Goal: Check status: Check status

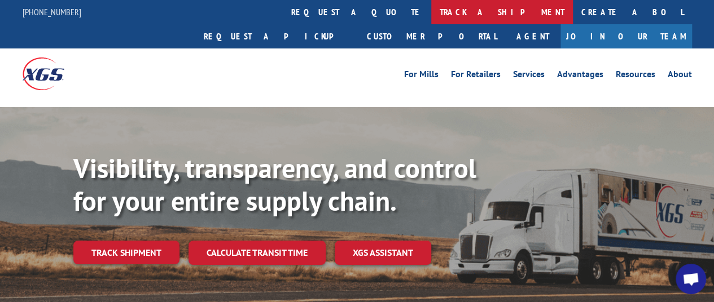
click at [431, 11] on link "track a shipment" at bounding box center [502, 12] width 142 height 24
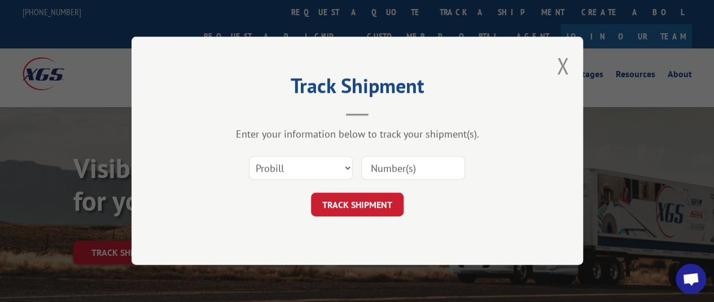
click at [372, 164] on input at bounding box center [413, 169] width 104 height 24
paste input "17013965 17013967 17013968 17013969 17013970 17013971 17013972 17013973 1701397…"
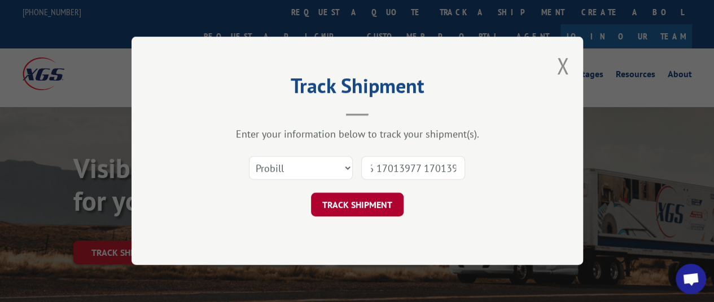
type input "17013965 17013967 17013968 17013969 17013970 17013971 17013972 17013973 1701397…"
click at [371, 203] on button "TRACK SHIPMENT" at bounding box center [357, 206] width 93 height 24
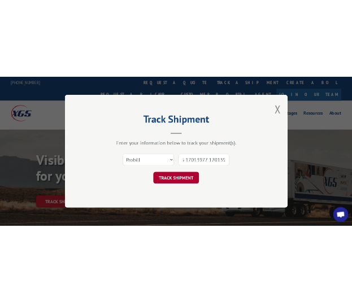
scroll to position [0, 0]
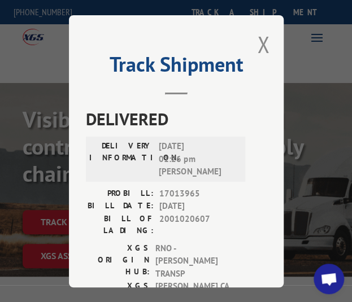
click at [177, 159] on span "[DATE] 01:26 pm [PERSON_NAME]" at bounding box center [197, 159] width 76 height 38
drag, startPoint x: 153, startPoint y: 142, endPoint x: 185, endPoint y: 170, distance: 42.0
click at [185, 170] on div "DELIVERY INFORMATION: [DATE] 01:26 pm [PERSON_NAME]" at bounding box center [165, 159] width 152 height 38
copy span "[DATE] 01:26 pm [PERSON_NAME]"
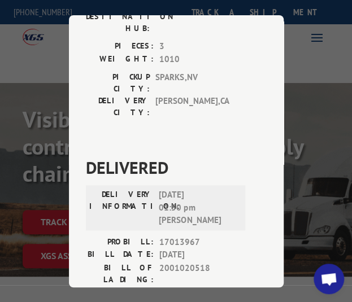
scroll to position [282, 0]
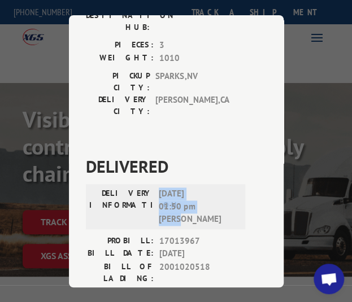
drag, startPoint x: 156, startPoint y: 133, endPoint x: 208, endPoint y: 160, distance: 58.8
click at [208, 187] on span "[DATE] 01:50 pm [PERSON_NAME]" at bounding box center [197, 206] width 76 height 38
copy span "[DATE] 01:50 pm [PERSON_NAME]"
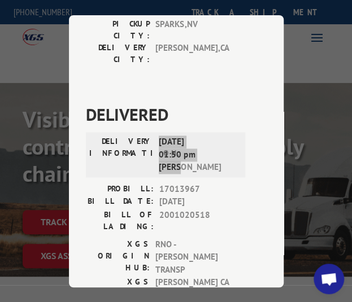
scroll to position [508, 0]
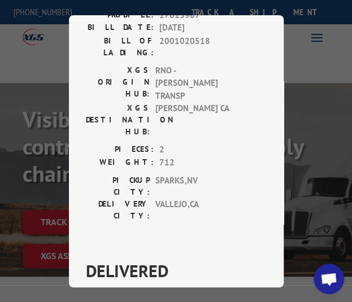
drag, startPoint x: 153, startPoint y: 175, endPoint x: 208, endPoint y: 207, distance: 63.5
copy span "[DATE] 11:13 am [PERSON_NAME]"
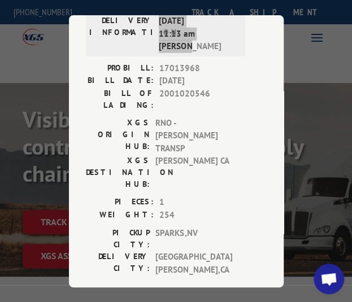
scroll to position [846, 0]
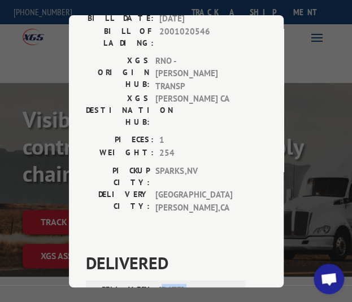
drag, startPoint x: 157, startPoint y: 125, endPoint x: 190, endPoint y: 151, distance: 42.1
click at [190, 284] on span "[DATE] 10:30 am Isaiah" at bounding box center [197, 303] width 76 height 38
drag, startPoint x: 155, startPoint y: 125, endPoint x: 194, endPoint y: 160, distance: 52.3
click at [194, 284] on div "DELIVERY INFORMATION: [DATE] 10:30 am Isaiah" at bounding box center [165, 307] width 159 height 47
copy span "[DATE] 10:30 am Isaiah"
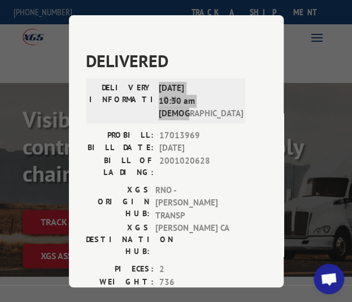
scroll to position [1072, 0]
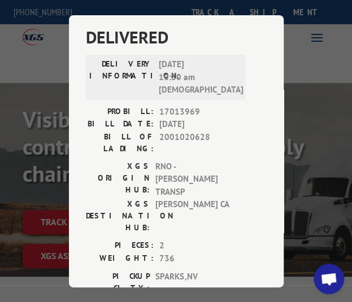
drag, startPoint x: 156, startPoint y: 168, endPoint x: 210, endPoint y: 194, distance: 60.1
copy span "[DATE] 02:58 pm [PERSON_NAME]"
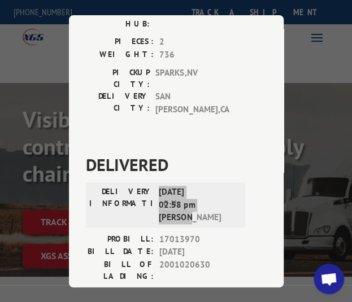
scroll to position [1354, 0]
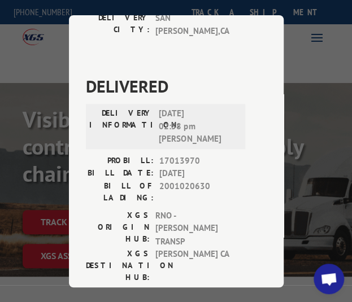
drag, startPoint x: 153, startPoint y: 159, endPoint x: 192, endPoint y: 193, distance: 51.5
copy span "[DATE] 11:58 am [PERSON_NAME]"
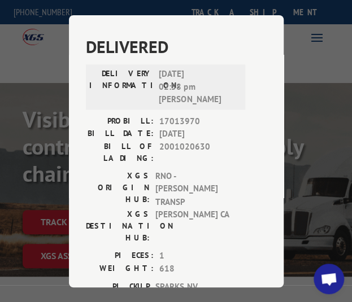
scroll to position [1580, 0]
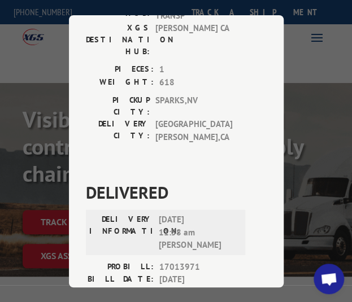
drag, startPoint x: 153, startPoint y: 206, endPoint x: 201, endPoint y: 240, distance: 58.7
copy span "[DATE] 12:34 pm [PERSON_NAME]"
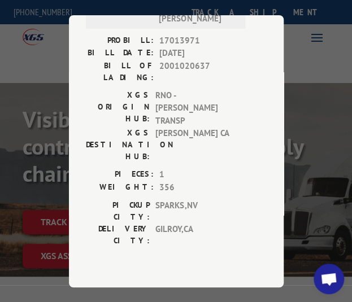
scroll to position [1862, 0]
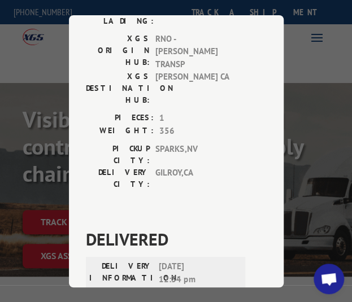
drag, startPoint x: 153, startPoint y: 196, endPoint x: 196, endPoint y: 225, distance: 51.5
copy span "[DATE] 03:57 pm [PERSON_NAME]"
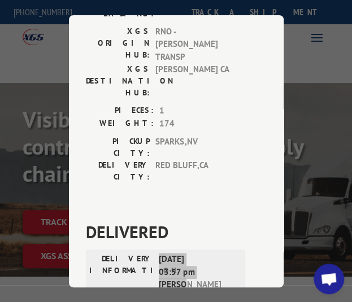
scroll to position [2200, 0]
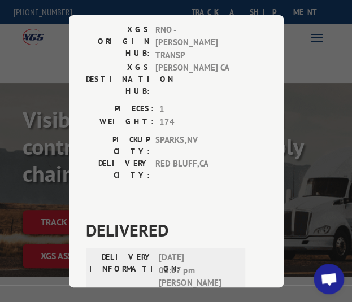
drag, startPoint x: 154, startPoint y: 131, endPoint x: 202, endPoint y: 160, distance: 55.9
copy span "[DATE] 06:24 pm [PERSON_NAME]"
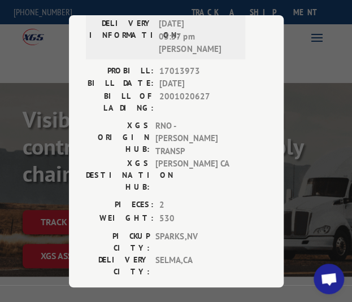
scroll to position [2483, 0]
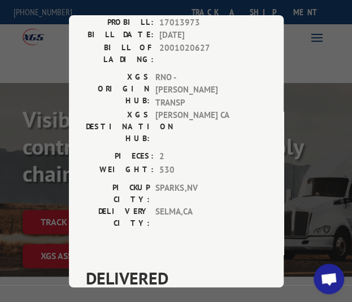
drag, startPoint x: 155, startPoint y: 119, endPoint x: 200, endPoint y: 142, distance: 51.0
copy span "[DATE] 02:32 pm [PERSON_NAME]"
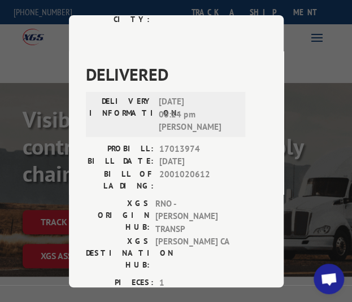
scroll to position [2708, 0]
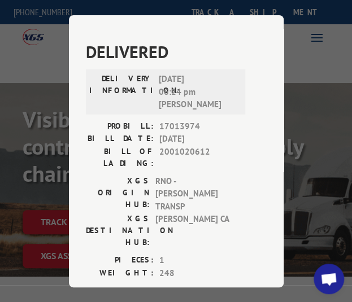
drag, startPoint x: 156, startPoint y: 163, endPoint x: 191, endPoint y: 191, distance: 44.5
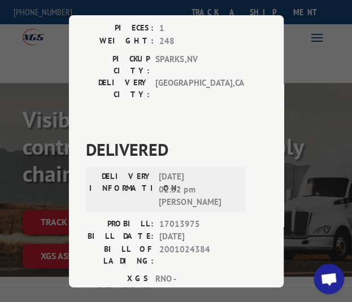
scroll to position [2990, 0]
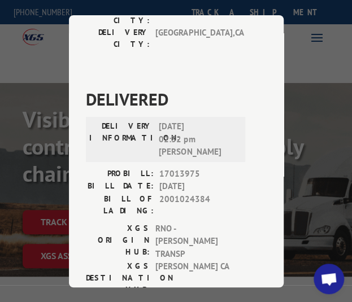
drag, startPoint x: 155, startPoint y: 158, endPoint x: 191, endPoint y: 188, distance: 46.9
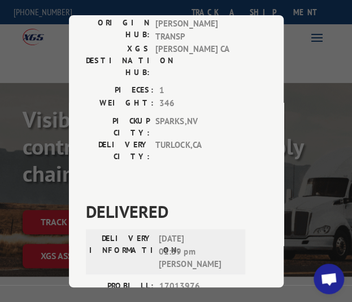
scroll to position [3272, 0]
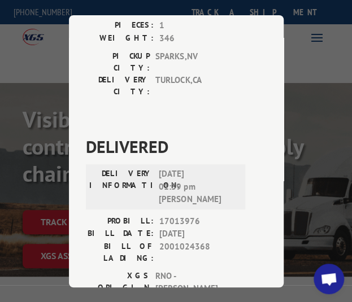
drag, startPoint x: 153, startPoint y: 146, endPoint x: 209, endPoint y: 177, distance: 63.6
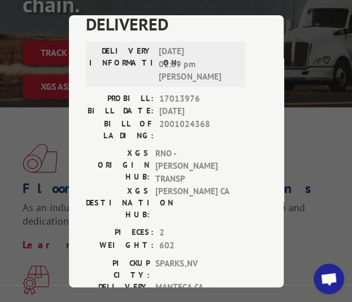
scroll to position [0, 0]
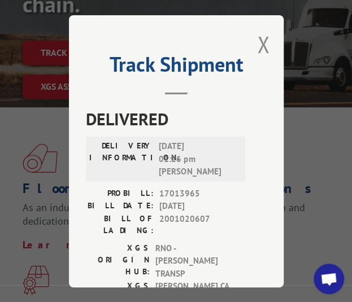
click at [257, 40] on button "Close modal" at bounding box center [263, 44] width 12 height 30
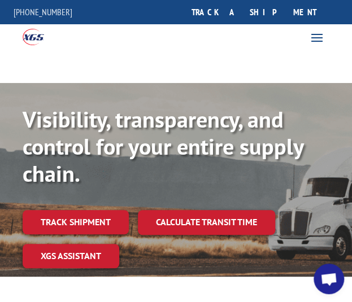
click at [279, 15] on link "track a shipment" at bounding box center [254, 12] width 142 height 24
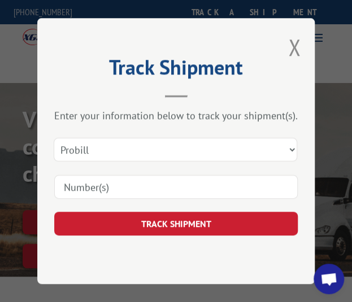
click at [155, 191] on input at bounding box center [175, 187] width 243 height 24
paste input "17013964"
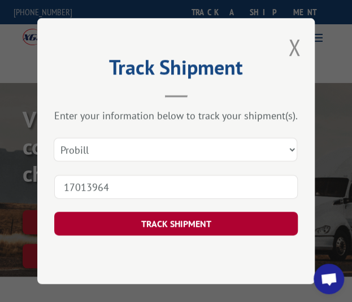
type input "17013964"
click at [138, 219] on button "TRACK SHIPMENT" at bounding box center [175, 224] width 243 height 24
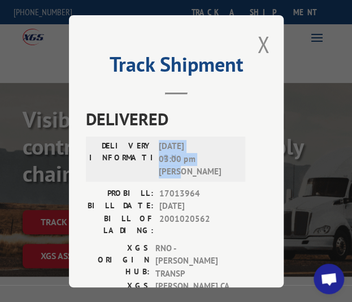
drag, startPoint x: 153, startPoint y: 142, endPoint x: 184, endPoint y: 181, distance: 50.2
click at [184, 181] on div "DELIVERY INFORMATION: [DATE] 03:00 pm [PERSON_NAME]" at bounding box center [165, 163] width 159 height 47
click at [267, 38] on div "Track Shipment DELIVERED DELIVERY INFORMATION: [DATE] 03:00 pm [PERSON_NAME]: 1…" at bounding box center [176, 151] width 214 height 272
click at [257, 45] on button "Close modal" at bounding box center [263, 44] width 12 height 30
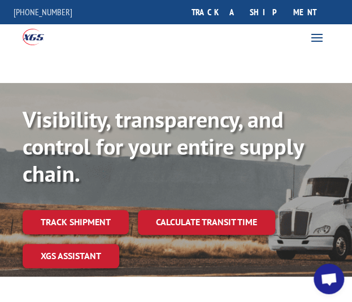
click at [255, 13] on link "track a shipment" at bounding box center [254, 12] width 142 height 24
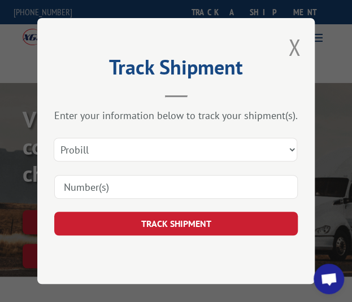
click at [143, 188] on input at bounding box center [175, 187] width 243 height 24
paste input "17013979 17013980 17013981 17013982 17013983 17013984 17013985 17013986 1701398…"
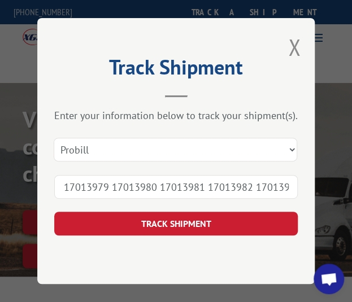
scroll to position [0, 386]
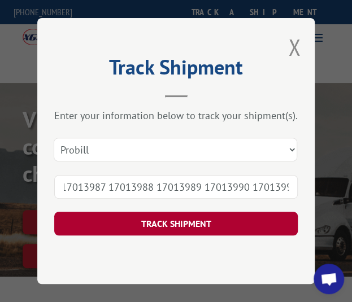
type input "17013979 17013980 17013981 17013982 17013983 17013984 17013985 17013986 1701398…"
click at [140, 225] on button "TRACK SHIPMENT" at bounding box center [175, 224] width 243 height 24
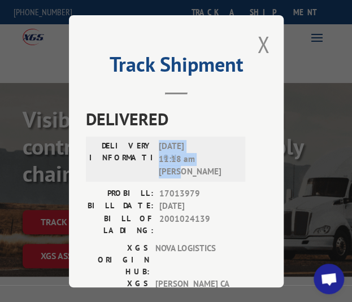
drag, startPoint x: 152, startPoint y: 142, endPoint x: 213, endPoint y: 167, distance: 65.8
click at [213, 167] on div "DELIVERY INFORMATION: [DATE] 11:18 am [PERSON_NAME]" at bounding box center [165, 159] width 152 height 38
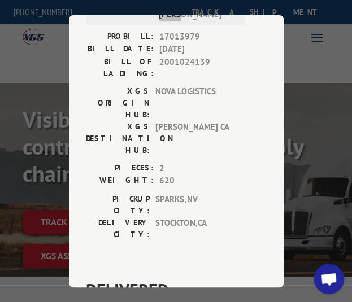
scroll to position [282, 0]
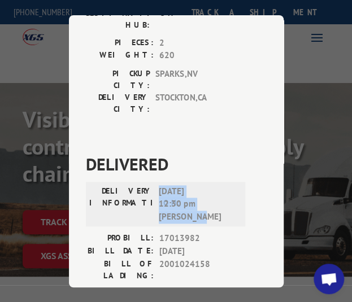
drag, startPoint x: 155, startPoint y: 121, endPoint x: 204, endPoint y: 150, distance: 57.1
click at [204, 184] on span "[DATE] 12:30 pm [PERSON_NAME]" at bounding box center [197, 203] width 76 height 38
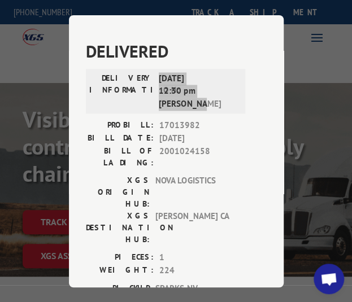
scroll to position [508, 0]
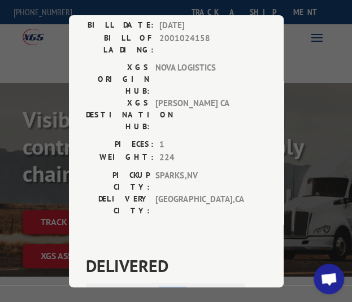
drag, startPoint x: 155, startPoint y: 154, endPoint x: 192, endPoint y: 180, distance: 45.9
click at [192, 286] on span "[DATE] 12:49 pm [PERSON_NAME]" at bounding box center [197, 305] width 76 height 38
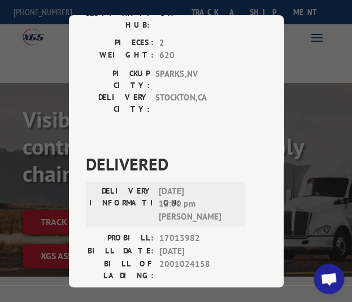
scroll to position [451, 0]
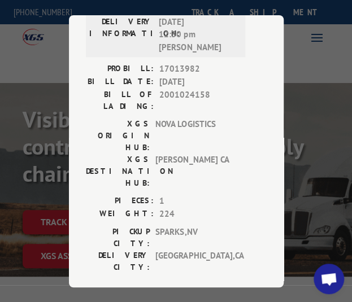
drag, startPoint x: 153, startPoint y: 208, endPoint x: 211, endPoint y: 239, distance: 65.6
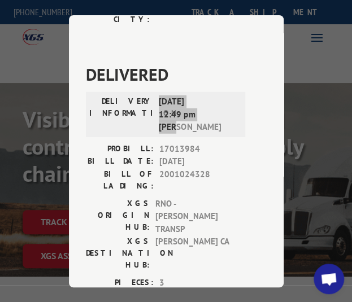
scroll to position [790, 0]
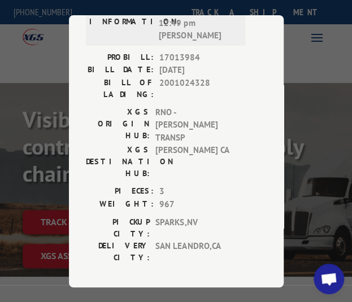
drag, startPoint x: 154, startPoint y: 144, endPoint x: 192, endPoint y: 172, distance: 47.2
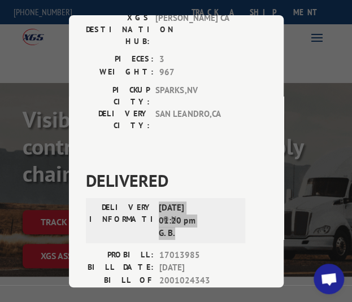
scroll to position [1016, 0]
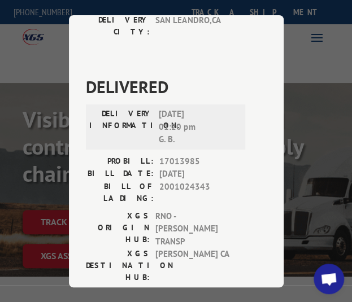
drag, startPoint x: 155, startPoint y: 189, endPoint x: 203, endPoint y: 214, distance: 54.0
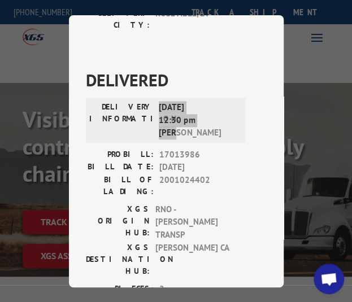
scroll to position [1354, 0]
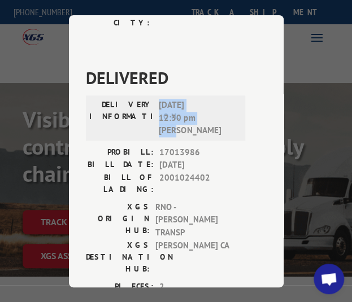
drag, startPoint x: 176, startPoint y: 129, endPoint x: 222, endPoint y: 152, distance: 51.5
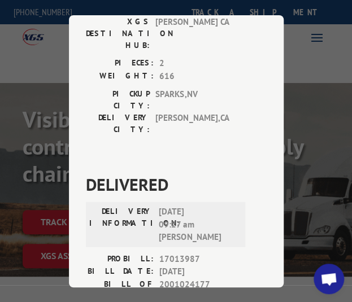
scroll to position [1580, 0]
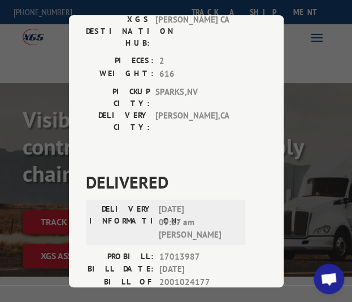
drag, startPoint x: 152, startPoint y: 156, endPoint x: 214, endPoint y: 191, distance: 71.5
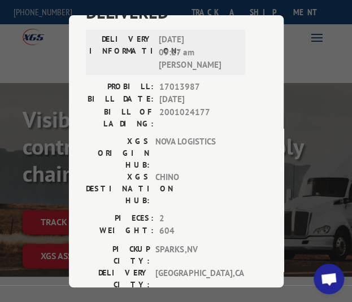
scroll to position [1805, 0]
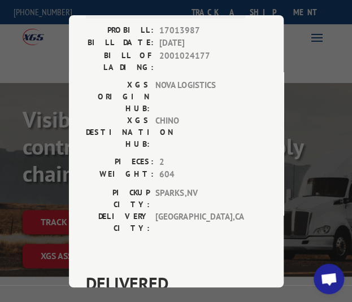
drag, startPoint x: 156, startPoint y: 191, endPoint x: 179, endPoint y: 224, distance: 40.1
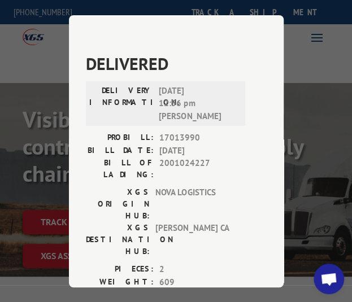
scroll to position [2088, 0]
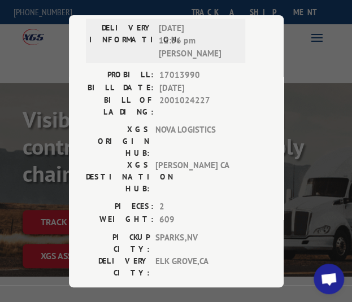
drag, startPoint x: 155, startPoint y: 168, endPoint x: 232, endPoint y: 194, distance: 82.1
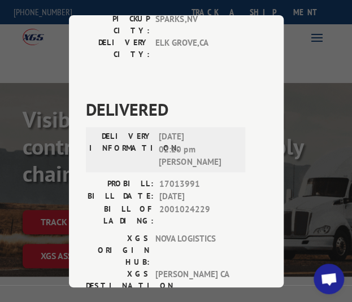
scroll to position [2370, 0]
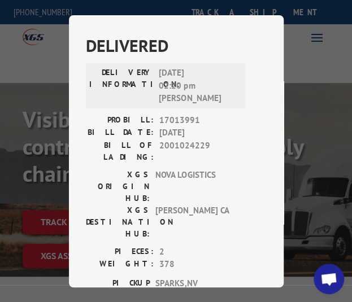
drag, startPoint x: 157, startPoint y: 144, endPoint x: 173, endPoint y: 156, distance: 19.7
drag, startPoint x: 155, startPoint y: 142, endPoint x: 179, endPoint y: 168, distance: 35.9
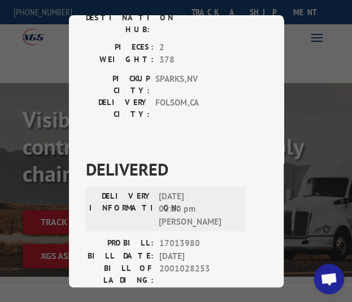
scroll to position [2595, 0]
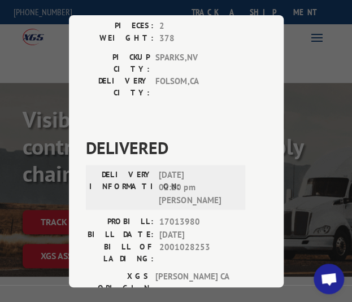
drag, startPoint x: 153, startPoint y: 177, endPoint x: 217, endPoint y: 209, distance: 70.7
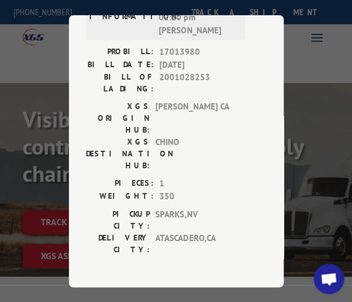
scroll to position [2878, 0]
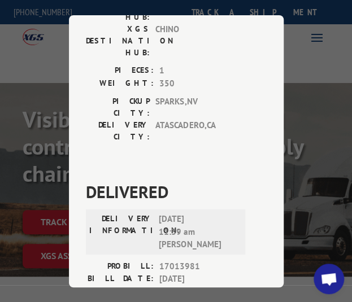
drag, startPoint x: 153, startPoint y: 154, endPoint x: 205, endPoint y: 181, distance: 58.3
drag, startPoint x: 187, startPoint y: 181, endPoint x: 152, endPoint y: 154, distance: 44.2
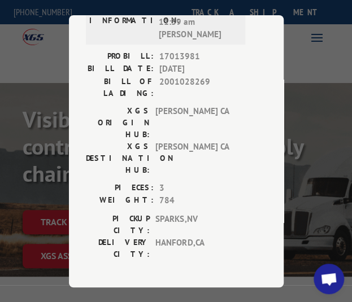
scroll to position [3103, 0]
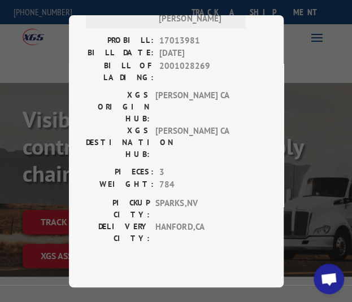
drag, startPoint x: 155, startPoint y: 187, endPoint x: 203, endPoint y: 216, distance: 56.4
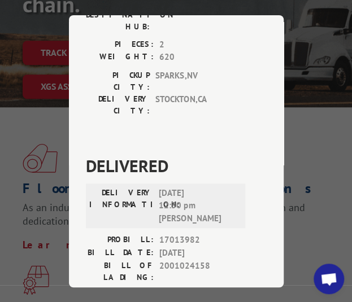
scroll to position [0, 0]
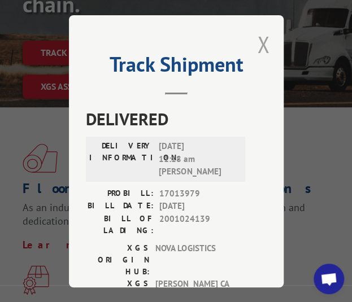
click at [257, 43] on button "Close modal" at bounding box center [263, 44] width 12 height 30
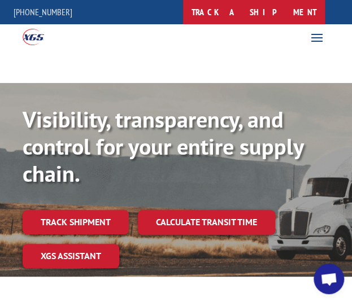
click at [296, 8] on link "track a shipment" at bounding box center [254, 12] width 142 height 24
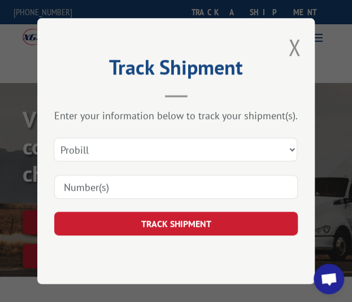
click at [160, 187] on input at bounding box center [175, 187] width 243 height 24
paste input "17013992 17014046 17014073 17014074 17014075 17014076 17014077 17014078 1701407…"
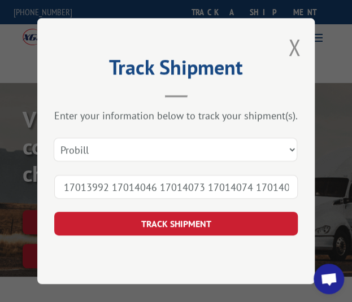
scroll to position [0, 386]
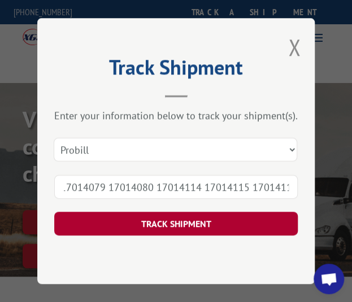
type input "17013992 17014046 17014073 17014074 17014075 17014076 17014077 17014078 1701407…"
click at [158, 225] on button "TRACK SHIPMENT" at bounding box center [175, 224] width 243 height 24
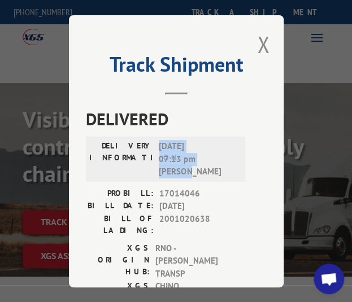
drag, startPoint x: 154, startPoint y: 142, endPoint x: 209, endPoint y: 173, distance: 63.7
click at [209, 173] on span "[DATE] 07:13 pm [PERSON_NAME]" at bounding box center [197, 159] width 76 height 38
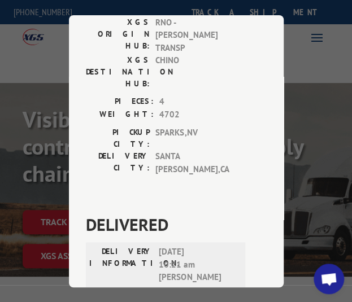
scroll to position [282, 0]
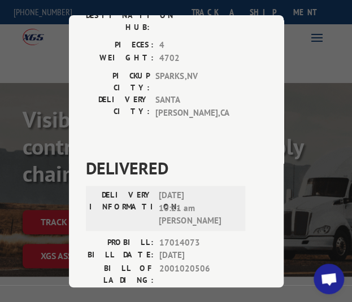
drag, startPoint x: 153, startPoint y: 131, endPoint x: 234, endPoint y: 159, distance: 85.1
click at [234, 189] on div "DELIVERY INFORMATION: [DATE] 10:21 am [PERSON_NAME]" at bounding box center [165, 208] width 152 height 38
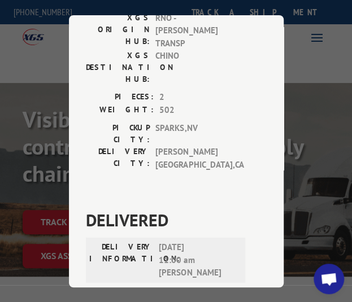
scroll to position [564, 0]
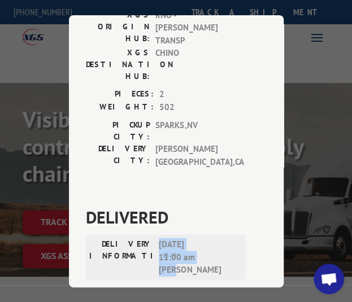
drag, startPoint x: 155, startPoint y: 124, endPoint x: 182, endPoint y: 151, distance: 38.3
click at [182, 238] on span "[DATE] 11:00 am [PERSON_NAME]" at bounding box center [197, 257] width 76 height 38
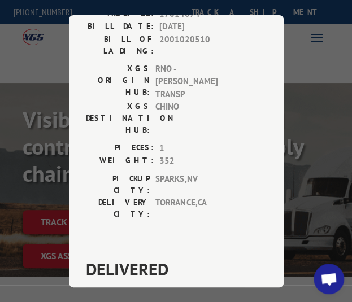
scroll to position [846, 0]
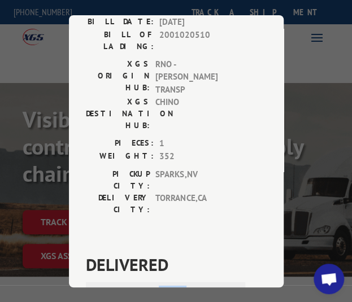
drag, startPoint x: 153, startPoint y: 112, endPoint x: 197, endPoint y: 139, distance: 51.4
click at [197, 285] on div "DELIVERY INFORMATION: [DATE] 11:00 am [PERSON_NAME]" at bounding box center [165, 304] width 152 height 38
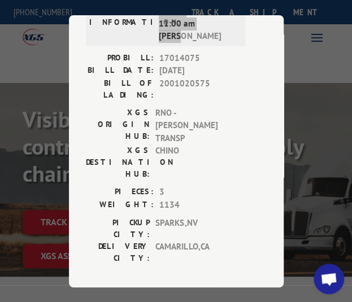
scroll to position [1128, 0]
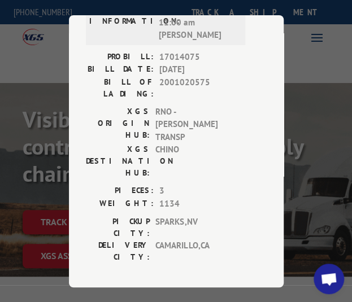
drag, startPoint x: 154, startPoint y: 101, endPoint x: 215, endPoint y: 123, distance: 64.8
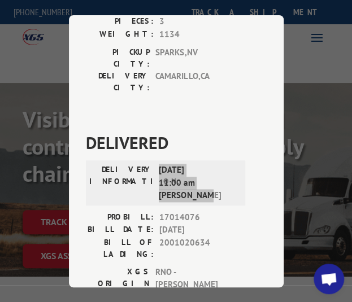
scroll to position [1354, 0]
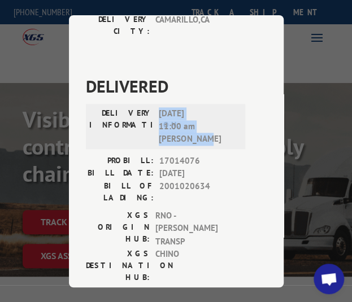
drag, startPoint x: 155, startPoint y: 148, endPoint x: 241, endPoint y: 179, distance: 91.7
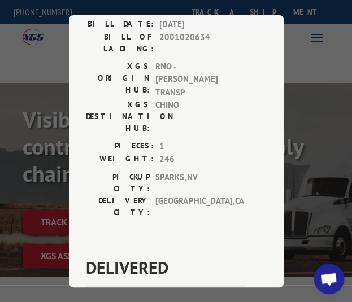
scroll to position [1580, 0]
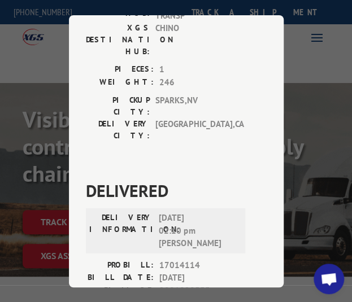
drag, startPoint x: 153, startPoint y: 195, endPoint x: 214, endPoint y: 225, distance: 67.9
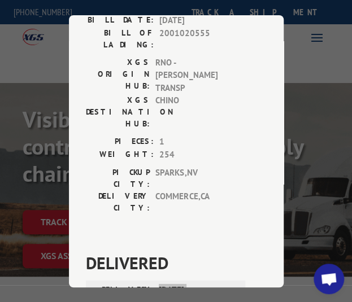
scroll to position [1918, 0]
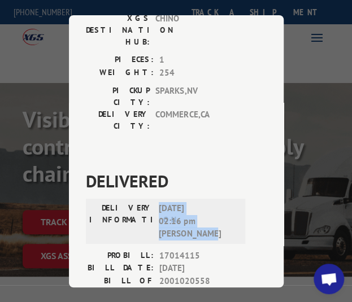
drag, startPoint x: 158, startPoint y: 129, endPoint x: 239, endPoint y: 157, distance: 85.5
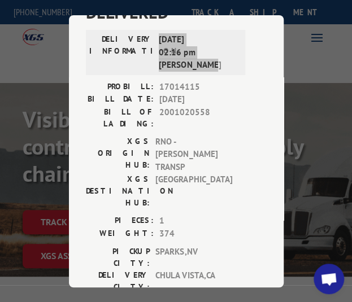
scroll to position [2088, 0]
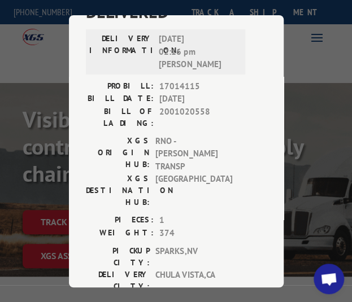
drag, startPoint x: 153, startPoint y: 230, endPoint x: 198, endPoint y: 261, distance: 54.5
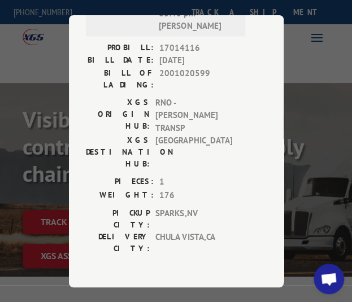
scroll to position [2483, 0]
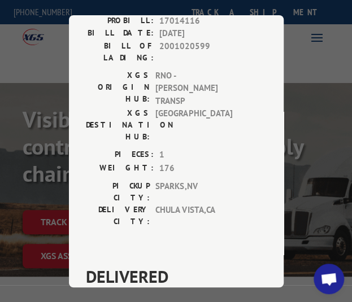
drag, startPoint x: 155, startPoint y: 96, endPoint x: 195, endPoint y: 129, distance: 51.4
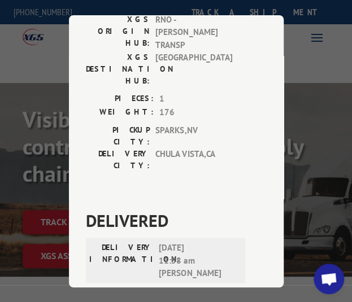
scroll to position [2652, 0]
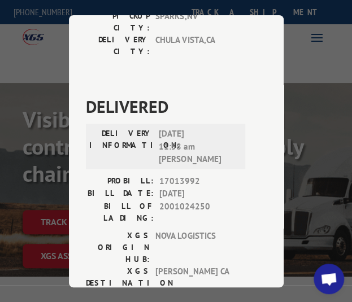
drag, startPoint x: 154, startPoint y: 184, endPoint x: 219, endPoint y: 218, distance: 73.4
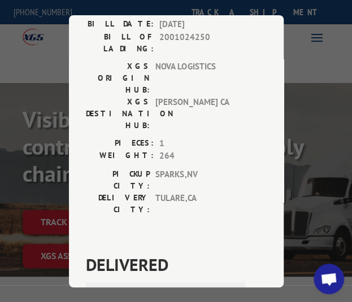
scroll to position [2934, 0]
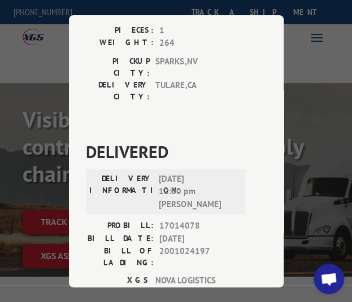
drag, startPoint x: 153, startPoint y: 160, endPoint x: 204, endPoint y: 188, distance: 57.3
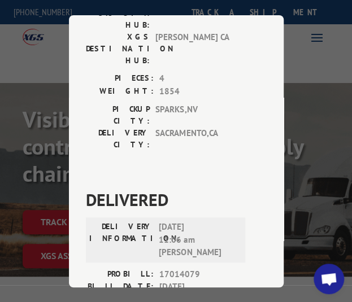
scroll to position [3216, 0]
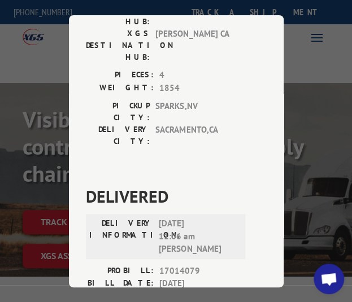
drag, startPoint x: 155, startPoint y: 140, endPoint x: 189, endPoint y: 166, distance: 43.4
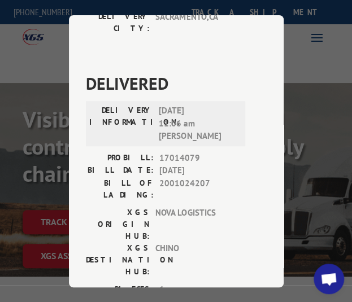
scroll to position [0, 0]
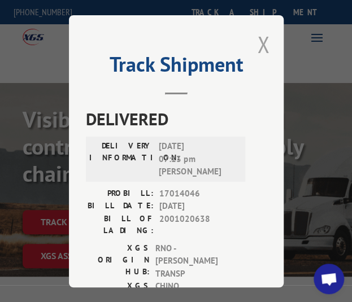
click at [257, 45] on button "Close modal" at bounding box center [263, 44] width 12 height 30
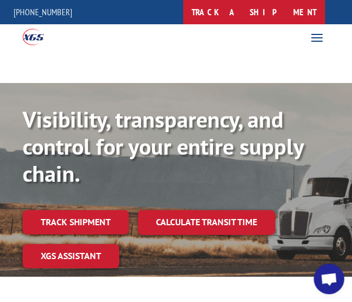
click at [287, 12] on link "track a shipment" at bounding box center [254, 12] width 142 height 24
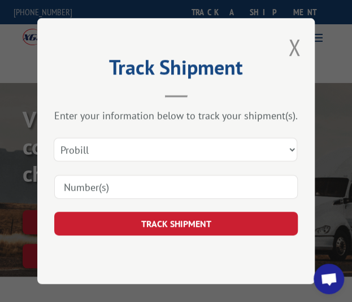
click at [157, 189] on input at bounding box center [175, 187] width 243 height 24
paste input "17014117 17014118 17014119 17014120 17014121 17014122 17014123 17014124 1701412…"
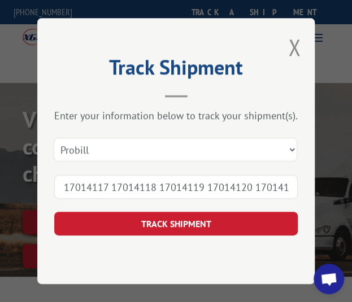
scroll to position [0, 386]
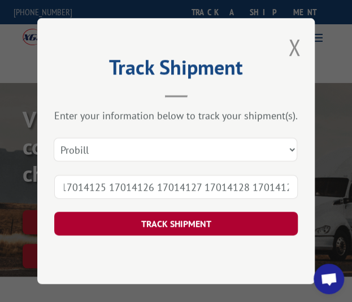
type input "17014117 17014118 17014119 17014120 17014121 17014122 17014123 17014124 1701412…"
click at [158, 222] on button "TRACK SHIPMENT" at bounding box center [175, 224] width 243 height 24
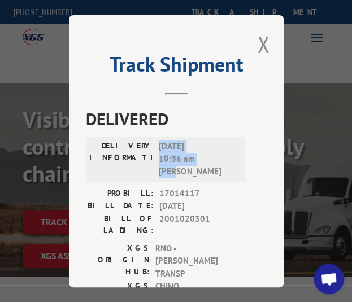
drag, startPoint x: 155, startPoint y: 142, endPoint x: 192, endPoint y: 166, distance: 44.8
click at [192, 166] on span "[DATE] 10:36 am Matt" at bounding box center [197, 159] width 76 height 38
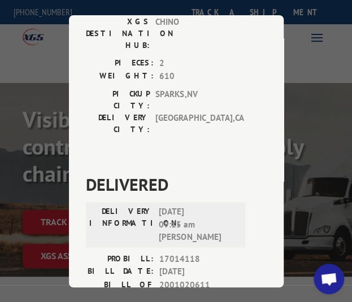
scroll to position [282, 0]
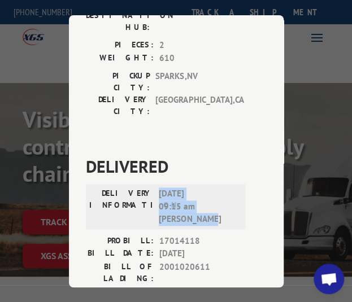
drag, startPoint x: 154, startPoint y: 130, endPoint x: 220, endPoint y: 172, distance: 78.1
click at [220, 187] on div "DELIVERY INFORMATION: [DATE] 09:15 am [PERSON_NAME]" at bounding box center [165, 210] width 159 height 47
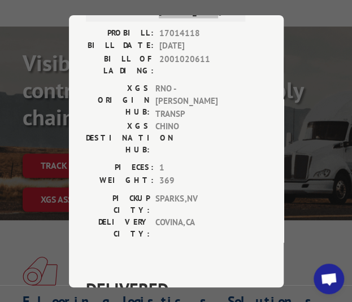
scroll to position [508, 0]
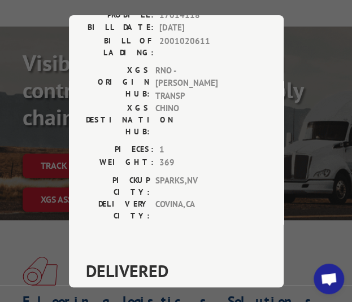
drag, startPoint x: 155, startPoint y: 180, endPoint x: 201, endPoint y: 207, distance: 54.1
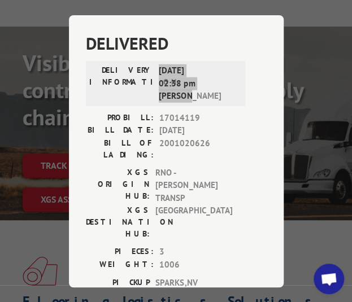
scroll to position [790, 0]
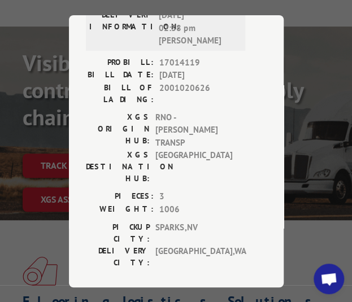
drag, startPoint x: 155, startPoint y: 168, endPoint x: 201, endPoint y: 204, distance: 59.0
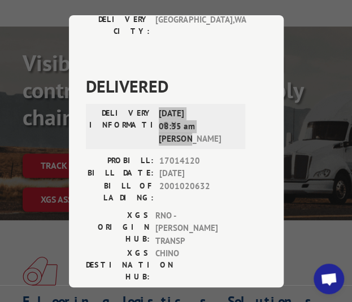
scroll to position [1072, 0]
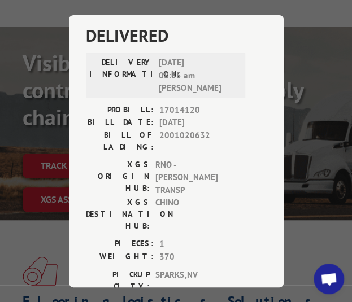
drag, startPoint x: 155, startPoint y: 155, endPoint x: 176, endPoint y: 186, distance: 37.7
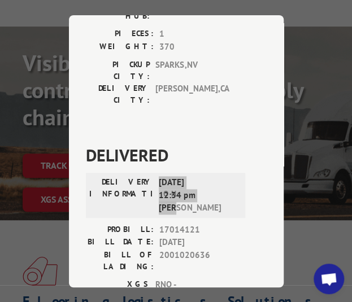
scroll to position [1354, 0]
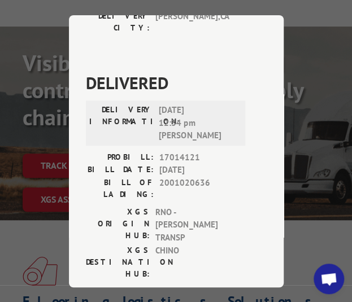
drag, startPoint x: 156, startPoint y: 152, endPoint x: 190, endPoint y: 180, distance: 44.1
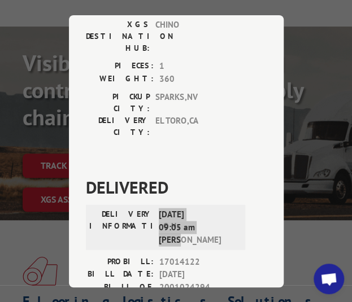
scroll to position [1693, 0]
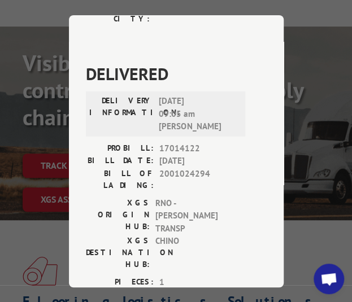
drag, startPoint x: 153, startPoint y: 96, endPoint x: 198, endPoint y: 132, distance: 57.0
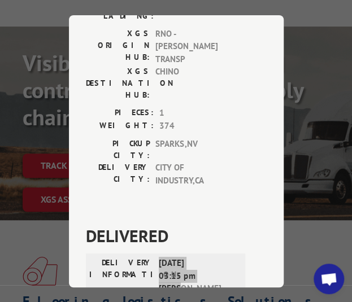
scroll to position [1918, 0]
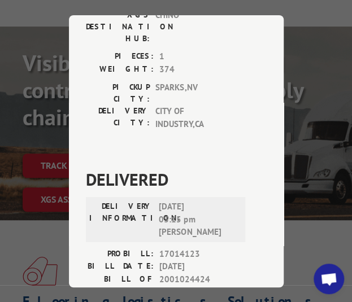
drag, startPoint x: 155, startPoint y: 152, endPoint x: 197, endPoint y: 180, distance: 51.3
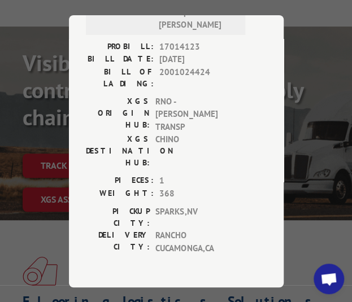
scroll to position [2144, 0]
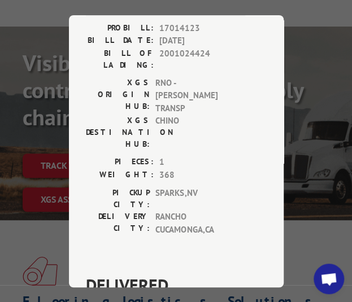
drag, startPoint x: 155, startPoint y: 199, endPoint x: 189, endPoint y: 231, distance: 47.5
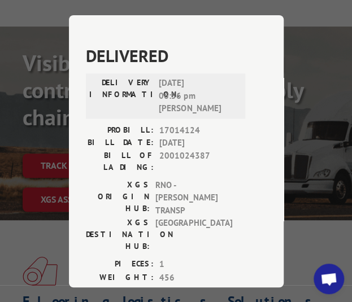
scroll to position [2483, 0]
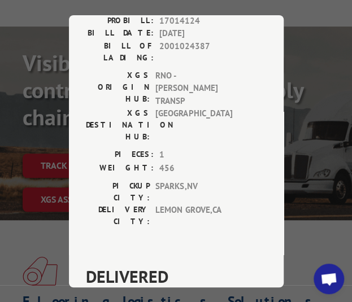
drag, startPoint x: 191, startPoint y: 163, endPoint x: 204, endPoint y: 174, distance: 17.6
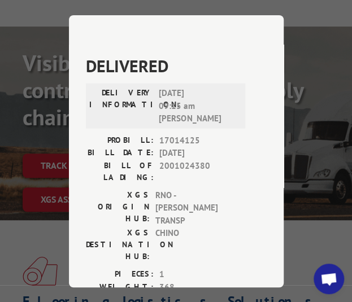
scroll to position [2708, 0]
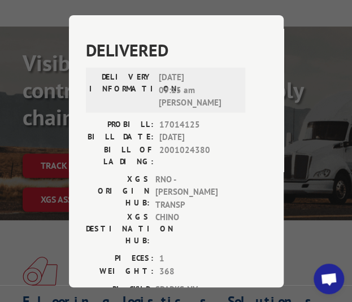
drag, startPoint x: 155, startPoint y: 190, endPoint x: 212, endPoint y: 226, distance: 67.9
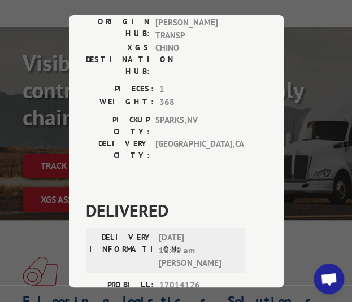
scroll to position [2990, 0]
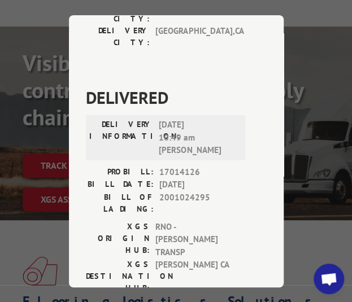
drag, startPoint x: 154, startPoint y: 171, endPoint x: 227, endPoint y: 200, distance: 79.0
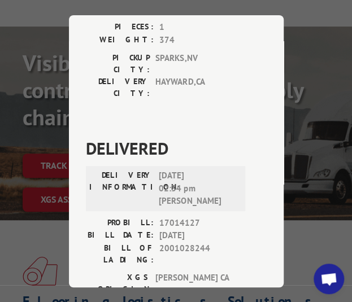
scroll to position [3272, 0]
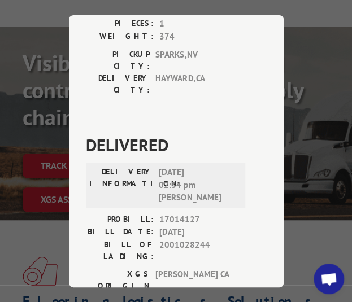
drag, startPoint x: 153, startPoint y: 146, endPoint x: 203, endPoint y: 182, distance: 61.4
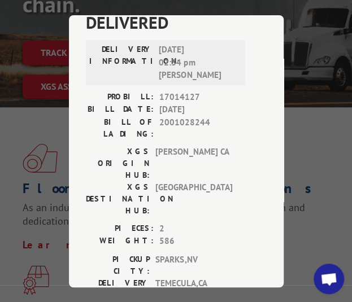
scroll to position [0, 0]
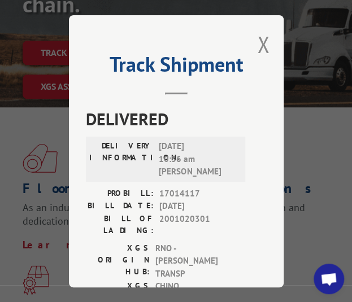
click at [250, 41] on div "Track Shipment DELIVERED DELIVERY INFORMATION: [DATE] 10:36 am [PERSON_NAME]: 1…" at bounding box center [176, 151] width 214 height 272
click at [260, 39] on button "Close modal" at bounding box center [263, 44] width 12 height 30
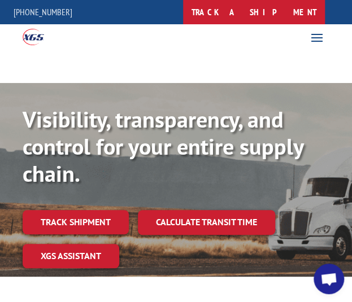
click at [284, 12] on link "track a shipment" at bounding box center [254, 12] width 142 height 24
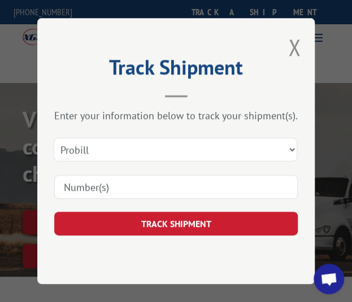
click at [160, 198] on input at bounding box center [175, 187] width 243 height 24
paste input "17014131 17014132 17014133 17014134 17014135 17014136 17014137 17014138 1701414…"
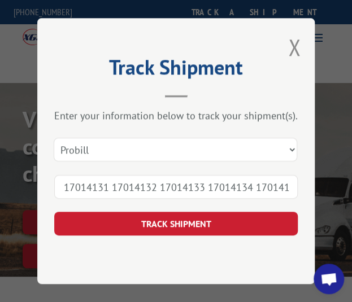
scroll to position [0, 386]
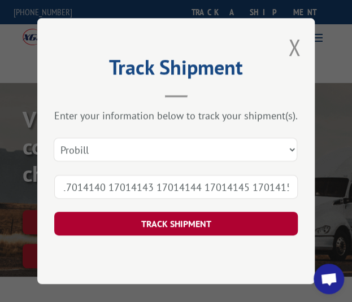
type input "17014131 17014132 17014133 17014134 17014135 17014136 17014137 17014138 1701414…"
click at [174, 220] on button "TRACK SHIPMENT" at bounding box center [175, 224] width 243 height 24
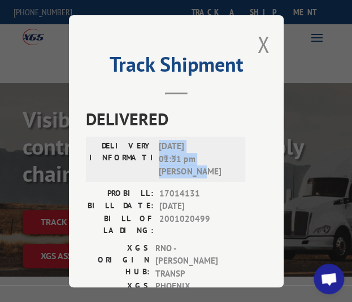
drag, startPoint x: 155, startPoint y: 142, endPoint x: 221, endPoint y: 164, distance: 70.3
click at [221, 164] on span "[DATE] 01:31 pm [PERSON_NAME]" at bounding box center [197, 159] width 76 height 38
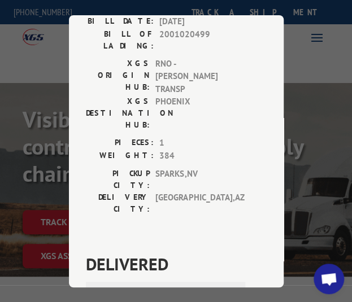
scroll to position [226, 0]
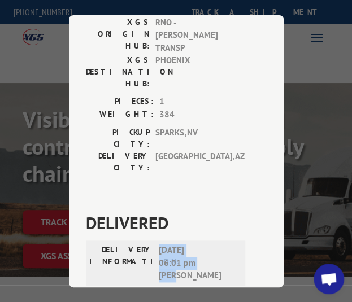
drag, startPoint x: 155, startPoint y: 189, endPoint x: 192, endPoint y: 219, distance: 48.6
click at [192, 244] on span "[DATE] 06:01 pm [PERSON_NAME]" at bounding box center [197, 263] width 76 height 38
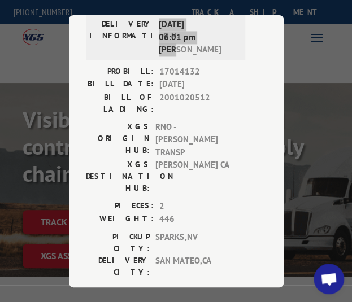
scroll to position [564, 0]
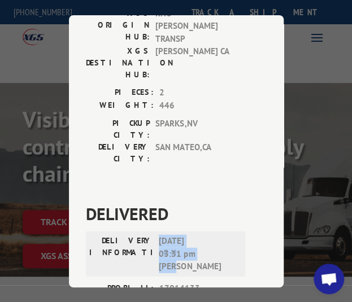
drag, startPoint x: 152, startPoint y: 124, endPoint x: 202, endPoint y: 150, distance: 56.0
click at [202, 235] on div "DELIVERY INFORMATION: [DATE] 03:31 pm [PERSON_NAME]" at bounding box center [165, 254] width 152 height 38
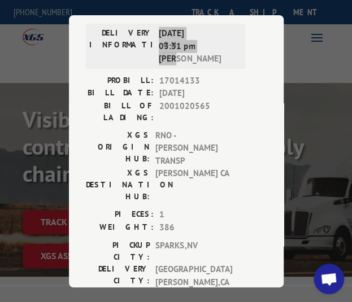
scroll to position [790, 0]
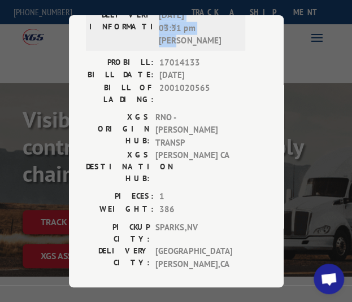
drag, startPoint x: 153, startPoint y: 170, endPoint x: 236, endPoint y: 200, distance: 87.8
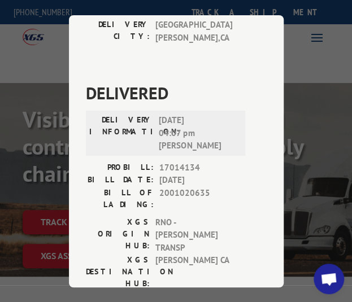
scroll to position [1072, 0]
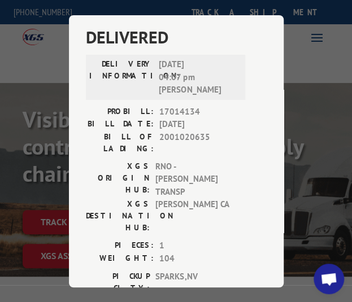
drag, startPoint x: 153, startPoint y: 158, endPoint x: 218, endPoint y: 197, distance: 75.7
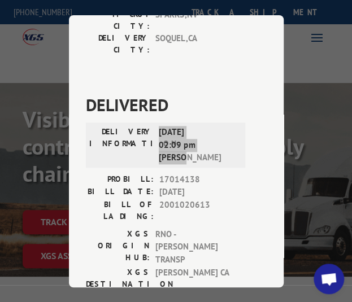
scroll to position [1411, 0]
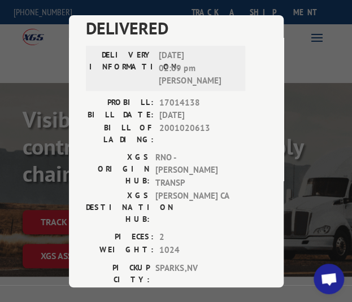
drag, startPoint x: 151, startPoint y: 102, endPoint x: 220, endPoint y: 122, distance: 72.3
drag, startPoint x: 156, startPoint y: 102, endPoint x: 192, endPoint y: 129, distance: 45.6
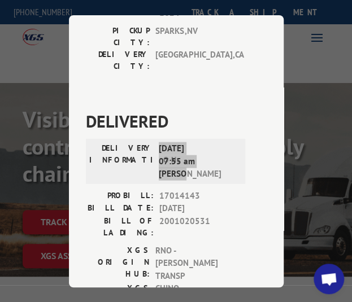
scroll to position [1693, 0]
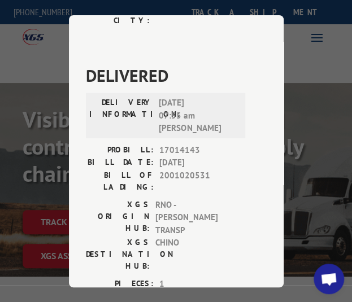
drag, startPoint x: 154, startPoint y: 94, endPoint x: 223, endPoint y: 126, distance: 75.7
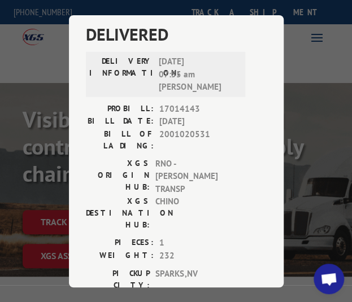
scroll to position [1862, 0]
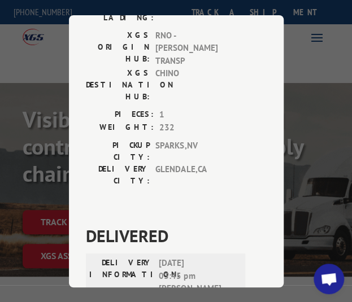
drag, startPoint x: 153, startPoint y: 196, endPoint x: 207, endPoint y: 225, distance: 60.3
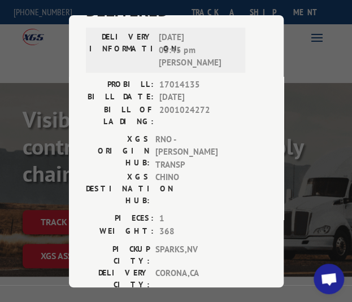
scroll to position [2200, 0]
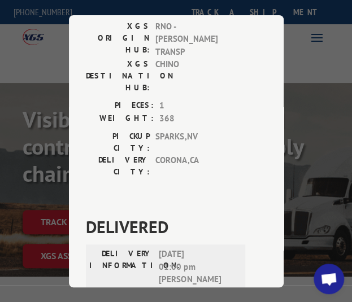
drag, startPoint x: 153, startPoint y: 126, endPoint x: 221, endPoint y: 165, distance: 78.1
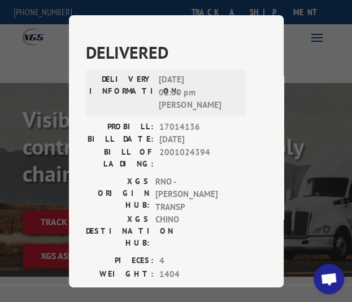
scroll to position [2539, 0]
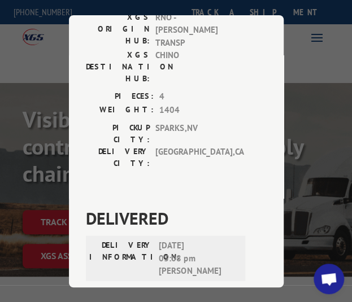
drag, startPoint x: 158, startPoint y: 61, endPoint x: 218, endPoint y: 107, distance: 74.9
drag, startPoint x: 156, startPoint y: 63, endPoint x: 192, endPoint y: 93, distance: 46.9
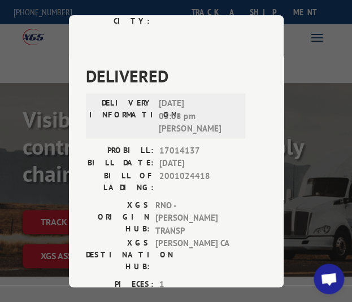
scroll to position [2708, 0]
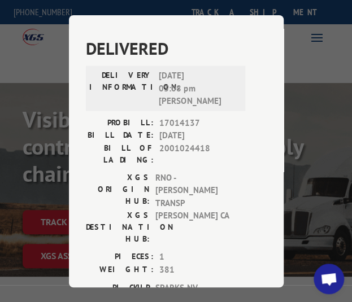
drag, startPoint x: 155, startPoint y: 153, endPoint x: 228, endPoint y: 178, distance: 77.6
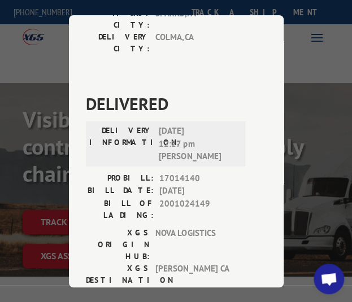
scroll to position [2990, 0]
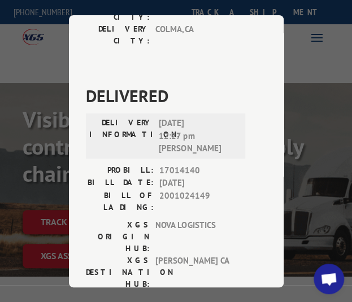
drag, startPoint x: 155, startPoint y: 144, endPoint x: 200, endPoint y: 169, distance: 51.5
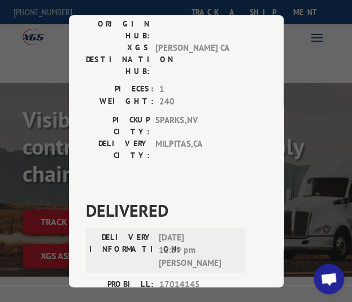
scroll to position [3272, 0]
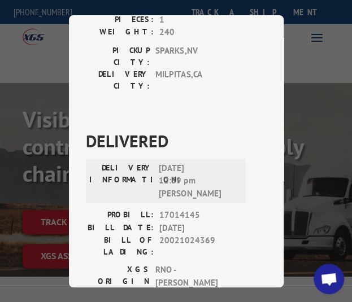
drag, startPoint x: 153, startPoint y: 120, endPoint x: 202, endPoint y: 155, distance: 59.8
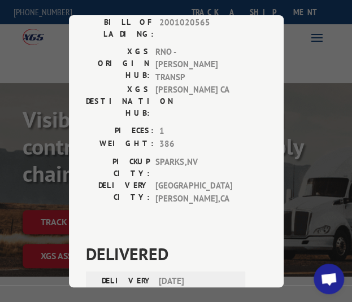
scroll to position [0, 0]
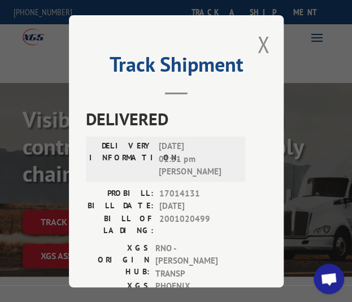
click at [266, 32] on div "Track Shipment DELIVERED DELIVERY INFORMATION: [DATE] 01:31 pm [PERSON_NAME] PR…" at bounding box center [176, 151] width 214 height 272
click at [259, 38] on button "Close modal" at bounding box center [263, 44] width 12 height 30
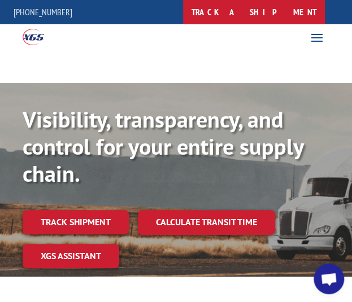
click at [271, 14] on link "track a shipment" at bounding box center [254, 12] width 142 height 24
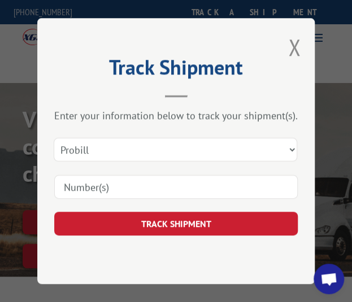
click at [158, 188] on input at bounding box center [175, 187] width 243 height 24
paste input "17014153 17014156"
type input "17014153 17014156"
click at [159, 217] on button "TRACK SHIPMENT" at bounding box center [175, 224] width 243 height 24
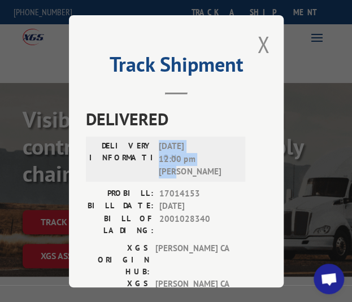
drag, startPoint x: 154, startPoint y: 139, endPoint x: 181, endPoint y: 172, distance: 42.5
click at [181, 172] on span "[DATE] 12:00 pm [PERSON_NAME]" at bounding box center [197, 159] width 76 height 38
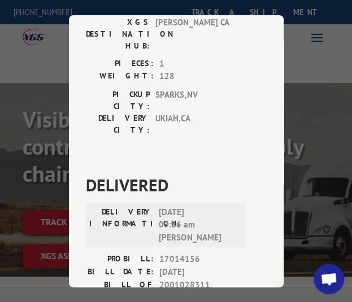
scroll to position [339, 0]
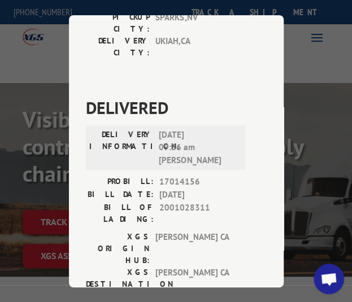
drag, startPoint x: 155, startPoint y: 64, endPoint x: 229, endPoint y: 94, distance: 80.5
click at [229, 128] on span "[DATE] 09:36 am [PERSON_NAME]" at bounding box center [197, 147] width 76 height 38
